Goal: Task Accomplishment & Management: Use online tool/utility

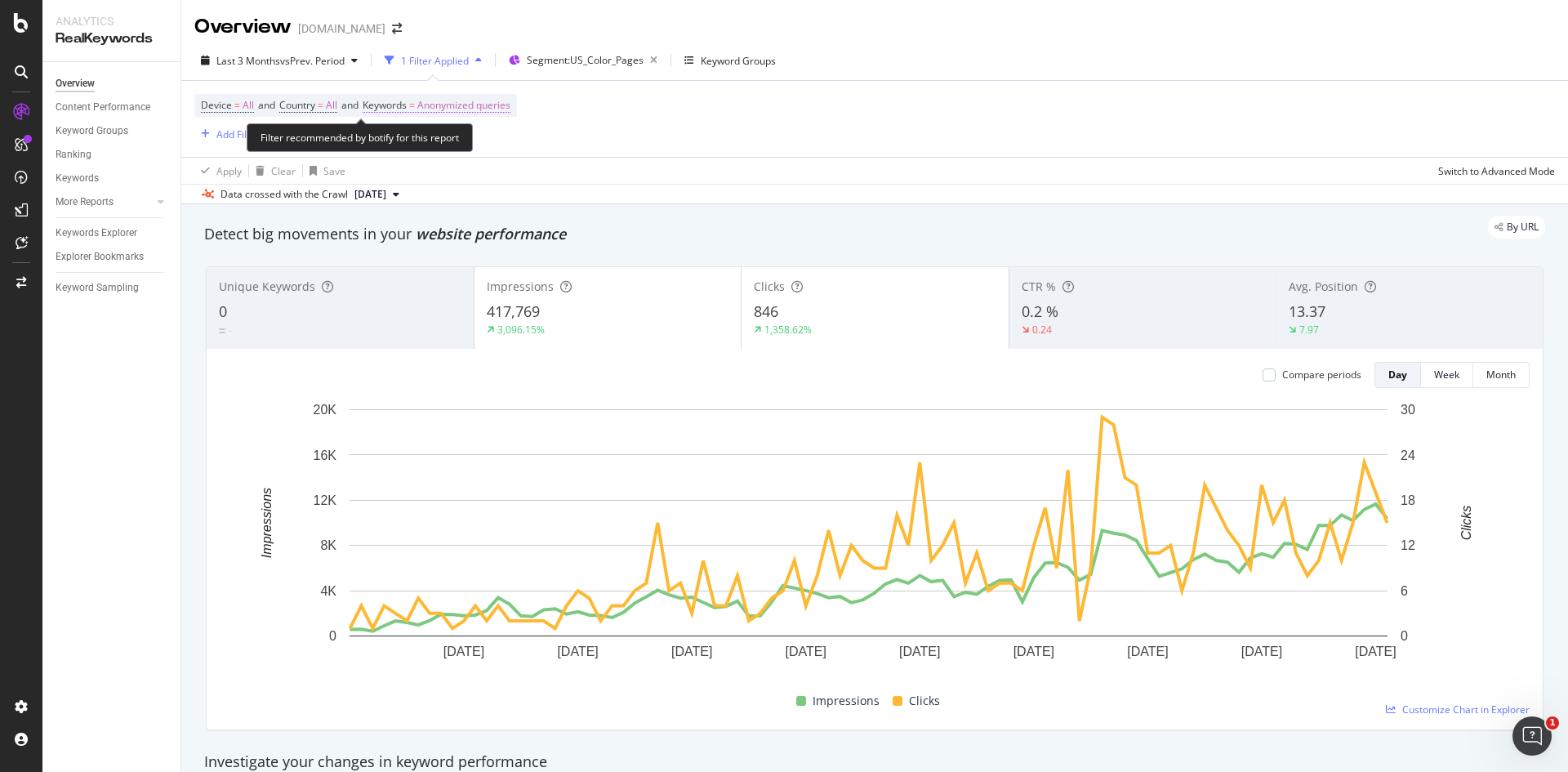
click at [511, 105] on span "Anonymized queries" at bounding box center [463, 105] width 93 height 23
click at [475, 136] on div "Anonymized queries" at bounding box center [445, 143] width 119 height 25
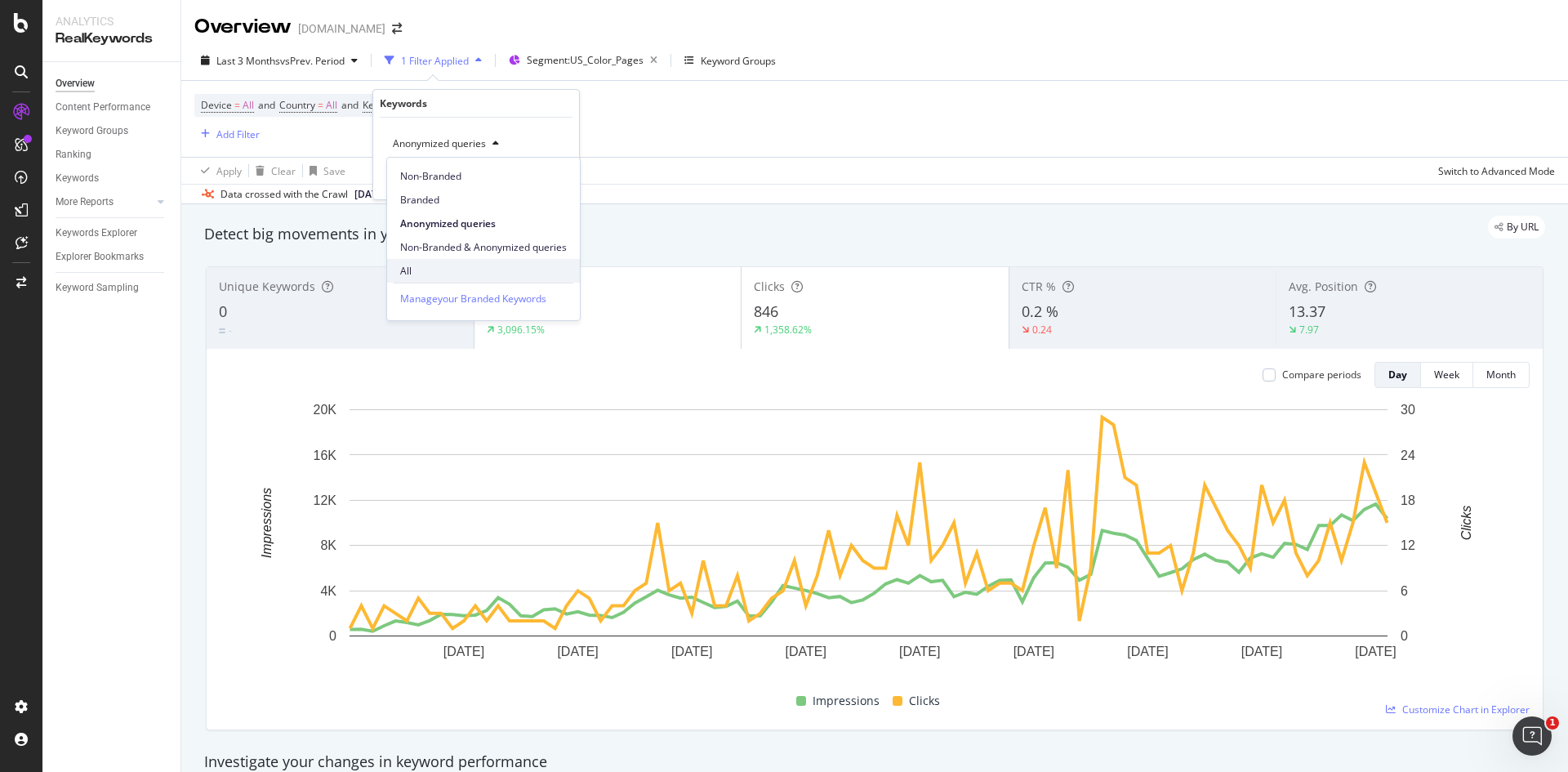
click at [450, 271] on span "All" at bounding box center [483, 271] width 167 height 15
click at [565, 179] on div "Apply" at bounding box center [554, 178] width 25 height 14
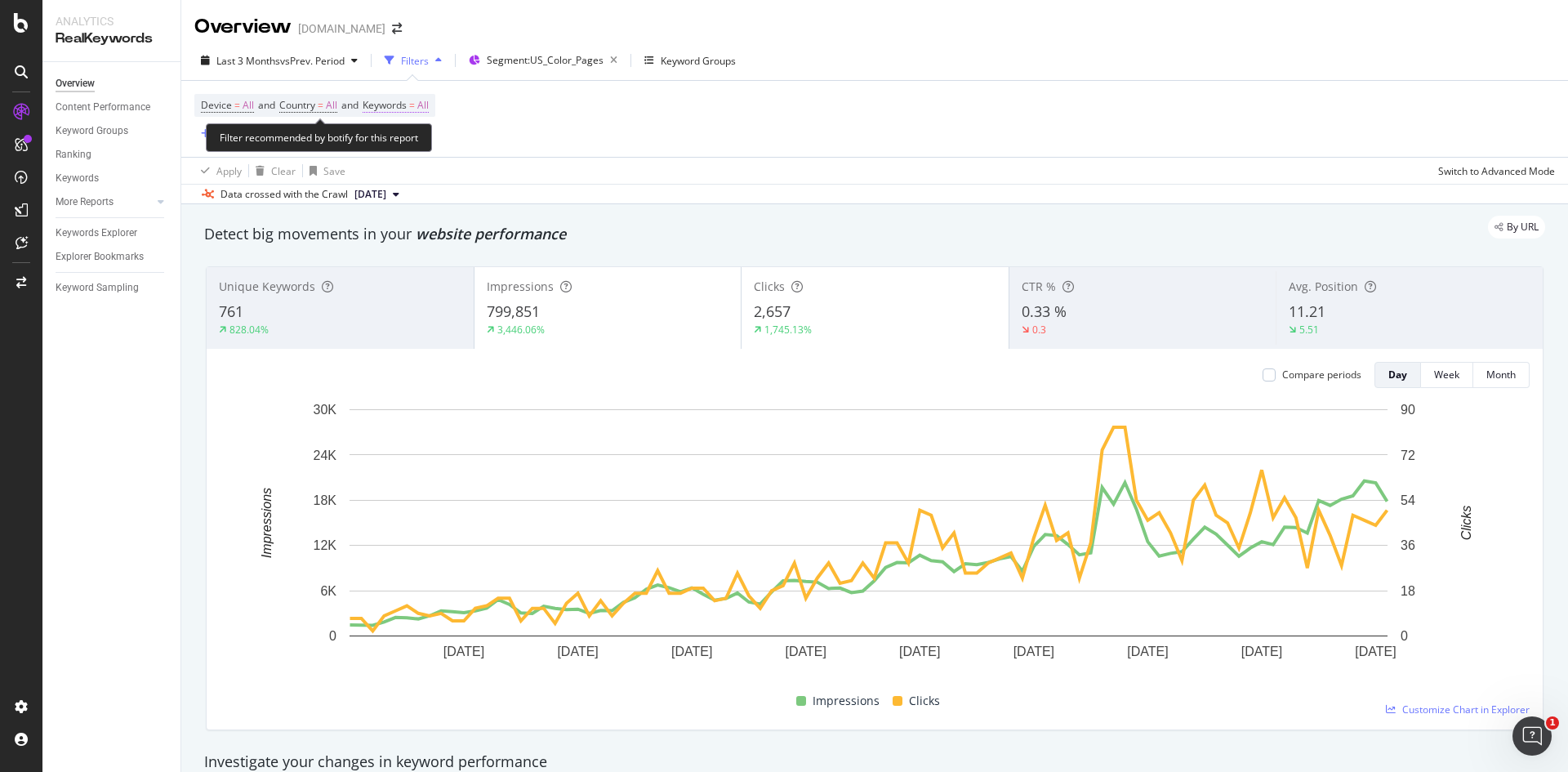
click at [407, 107] on span "Keywords" at bounding box center [384, 105] width 44 height 14
click at [406, 147] on div "button" at bounding box center [414, 143] width 20 height 10
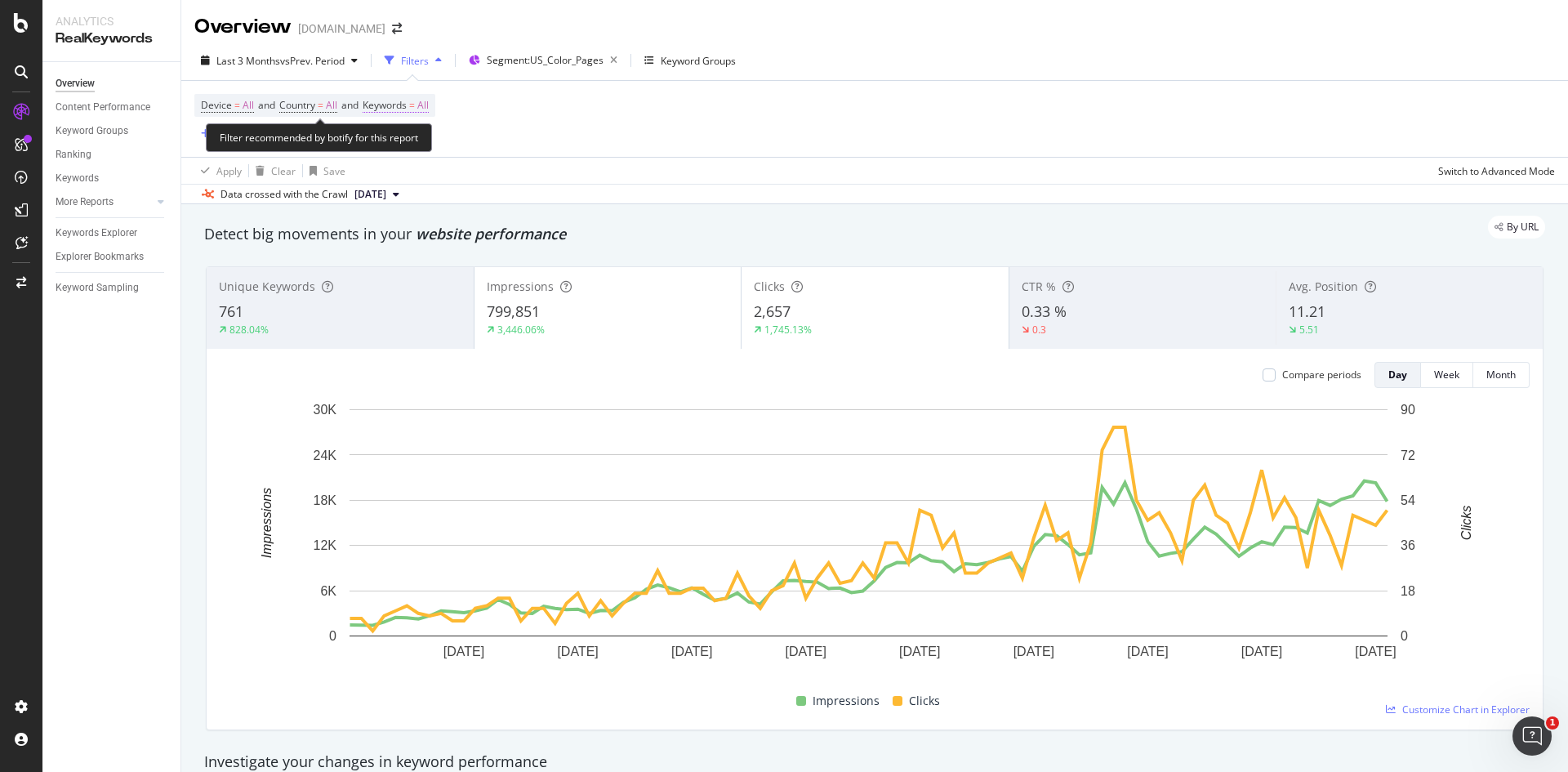
click at [407, 107] on span "Keywords" at bounding box center [384, 105] width 44 height 14
click at [334, 135] on div "Device = All and Country = All and Keywords = All Add Filter" at bounding box center [314, 118] width 241 height 50
click at [380, 109] on span "Keywords" at bounding box center [384, 105] width 44 height 14
click at [417, 145] on div "button" at bounding box center [414, 143] width 20 height 10
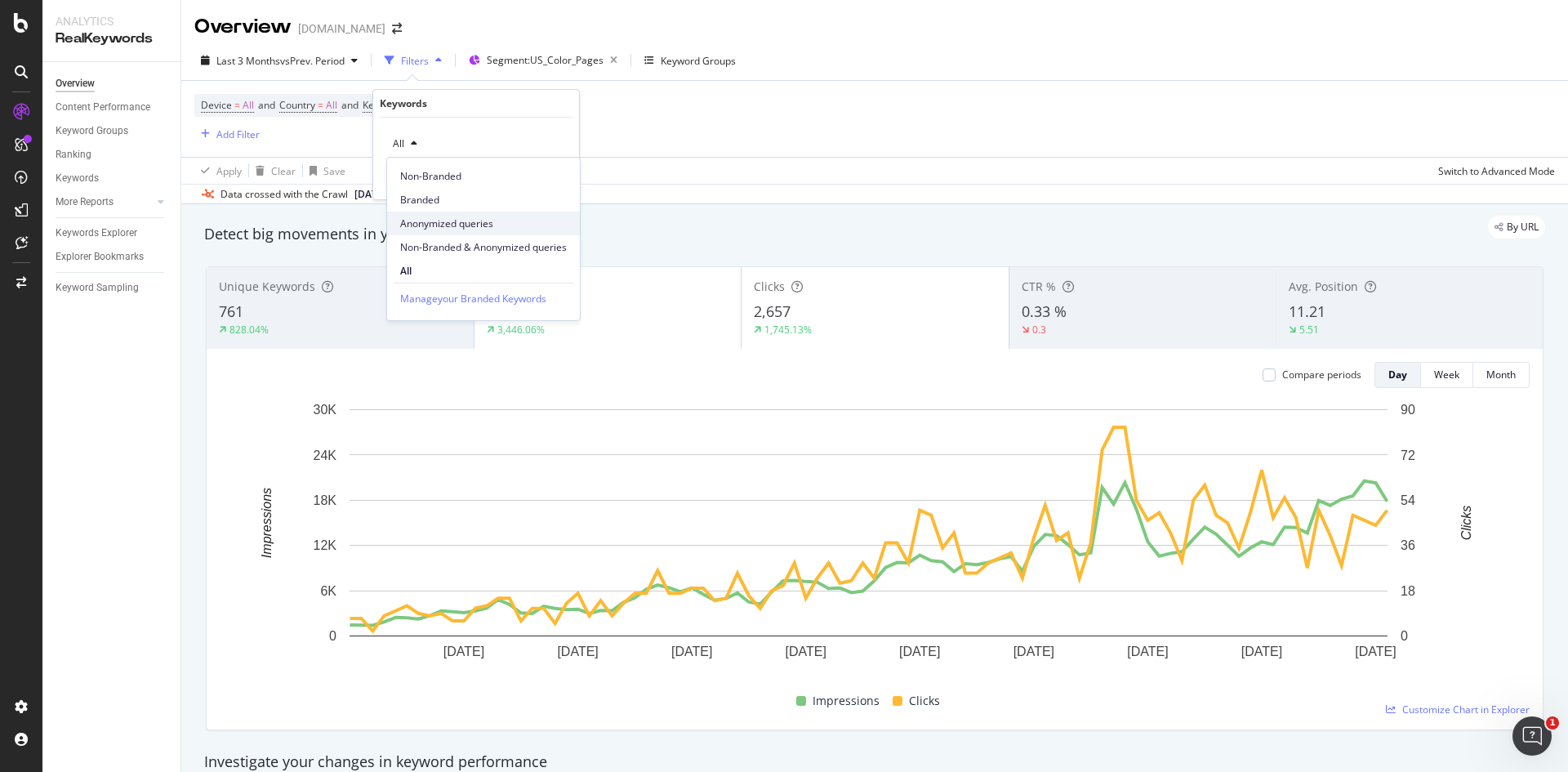
click at [474, 220] on span "Anonymized queries" at bounding box center [483, 224] width 167 height 15
click at [555, 183] on div "Apply" at bounding box center [554, 178] width 25 height 14
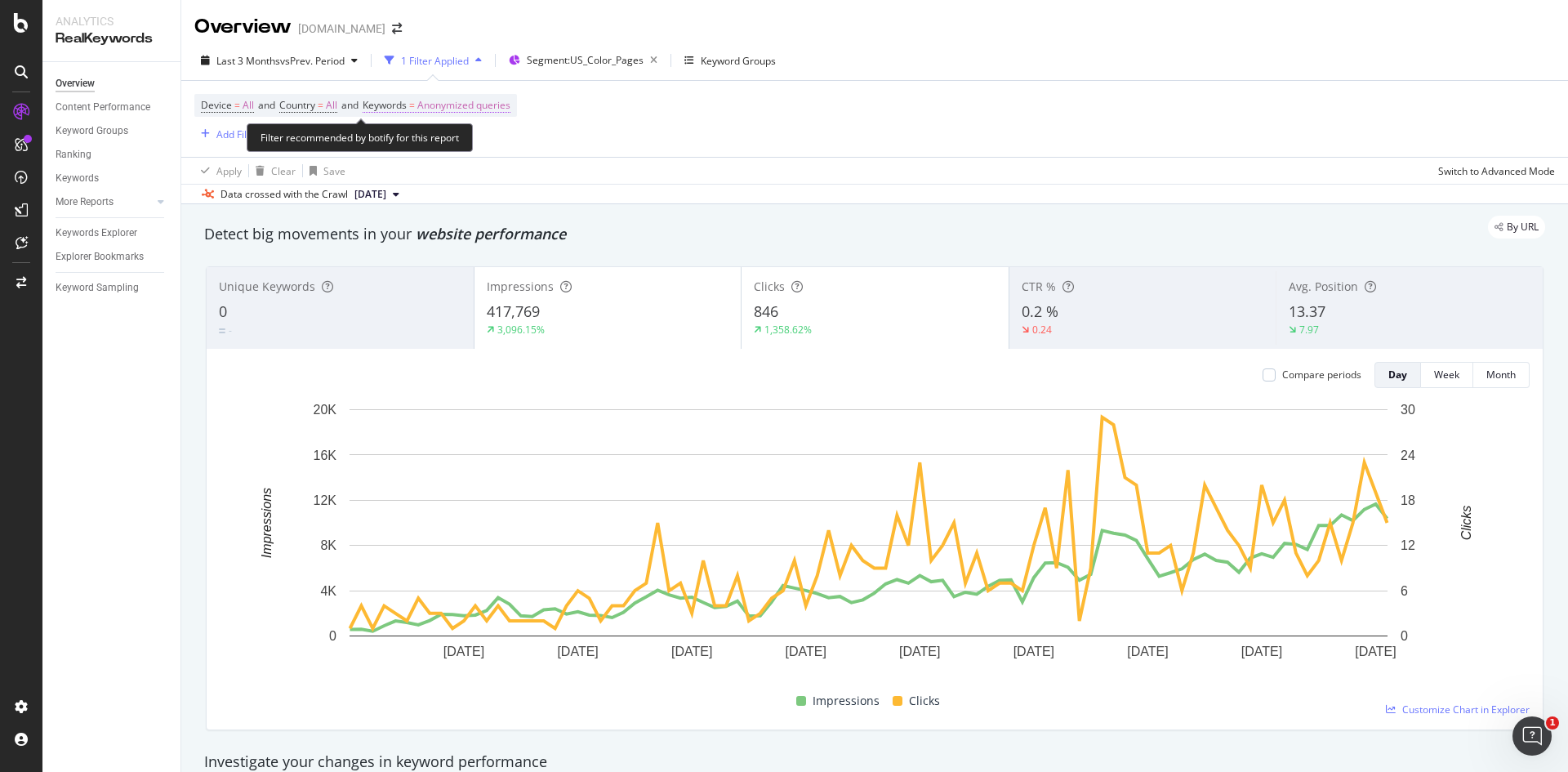
click at [435, 113] on span "Anonymized queries" at bounding box center [463, 105] width 93 height 23
click at [445, 134] on div "Anonymized queries" at bounding box center [445, 143] width 119 height 25
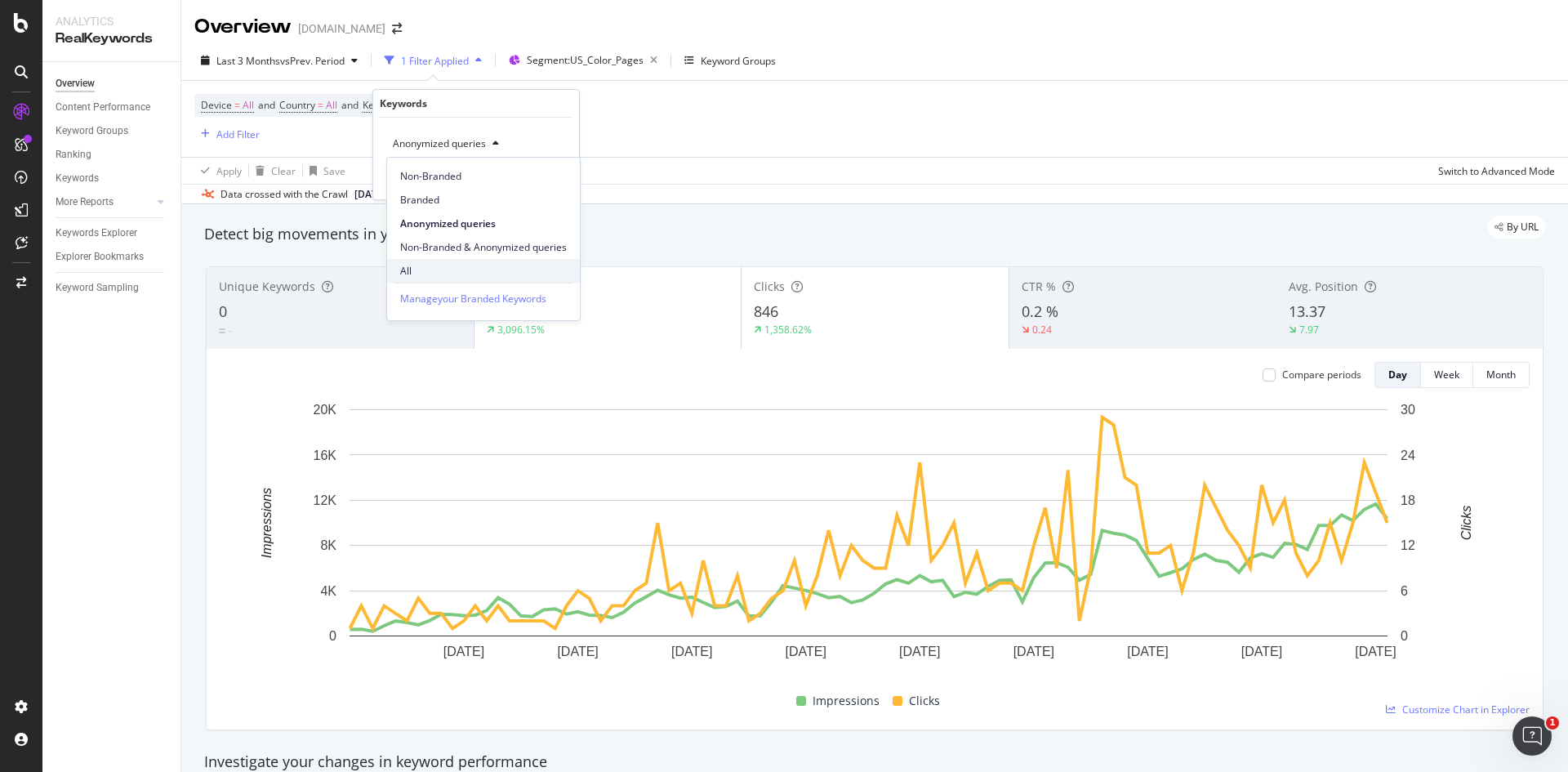
click at [457, 265] on span "All" at bounding box center [483, 271] width 167 height 15
click at [550, 178] on div "Apply" at bounding box center [554, 178] width 25 height 14
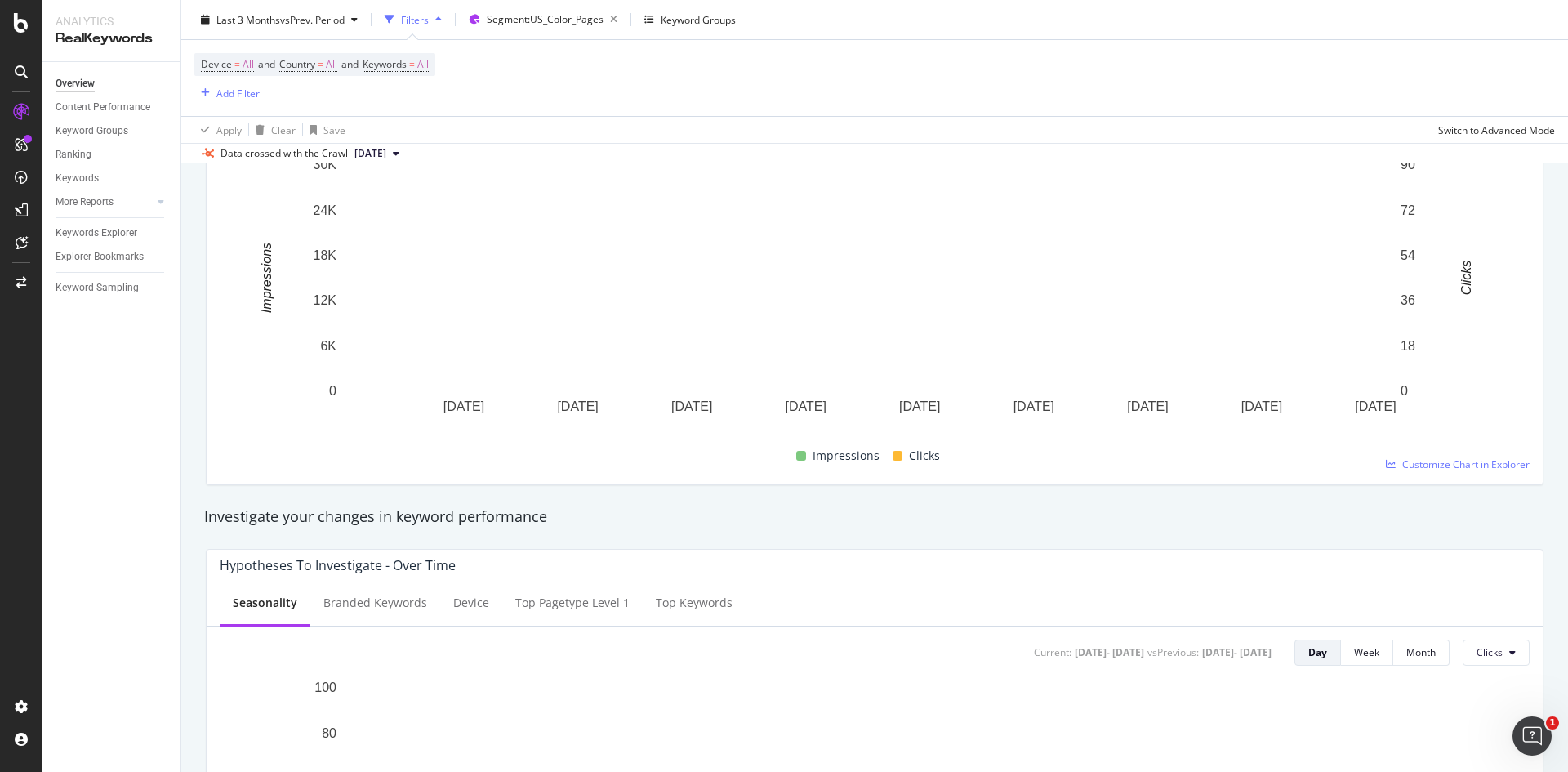
scroll to position [82, 0]
